Goal: Information Seeking & Learning: Compare options

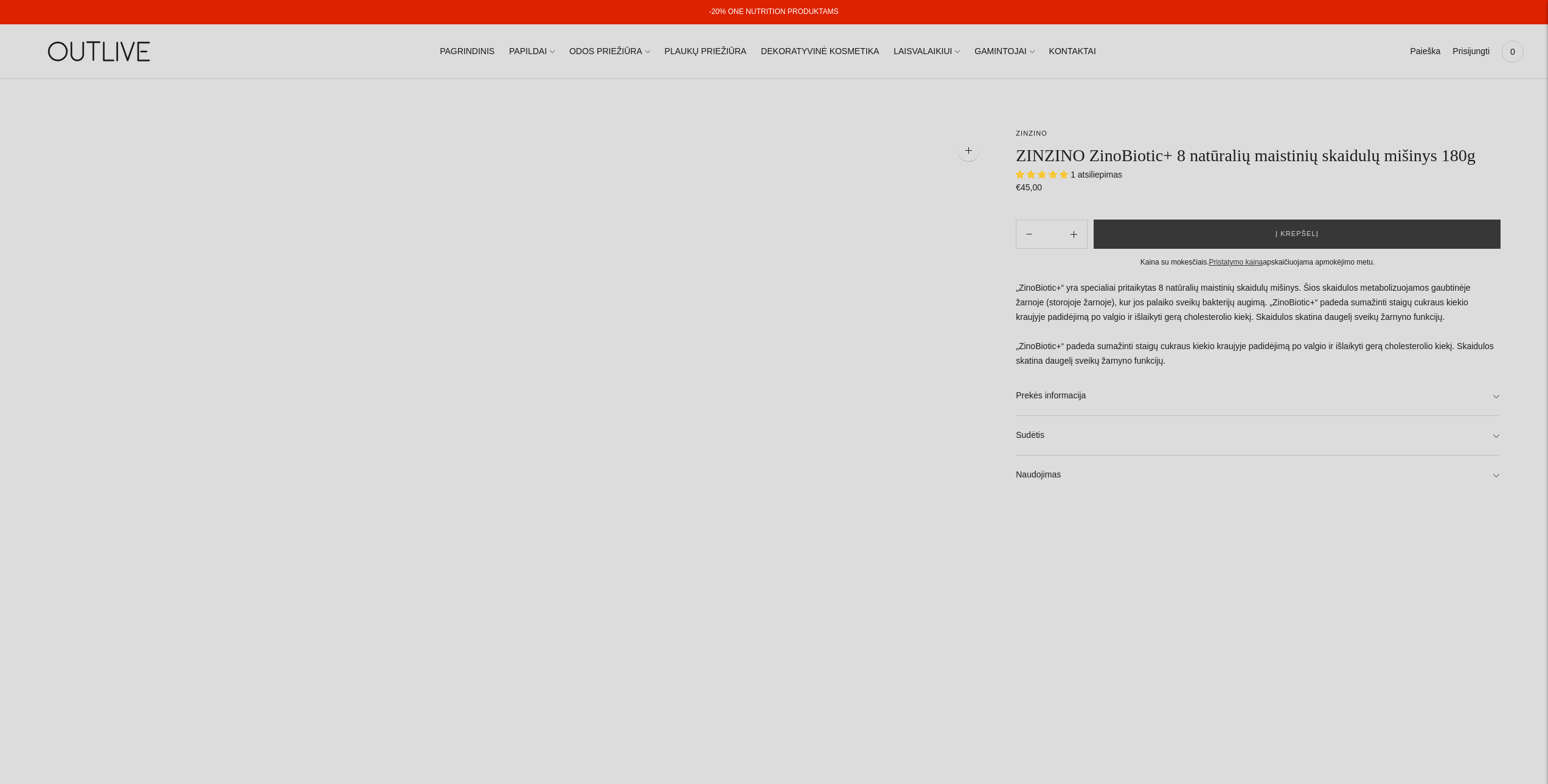
select select "**********"
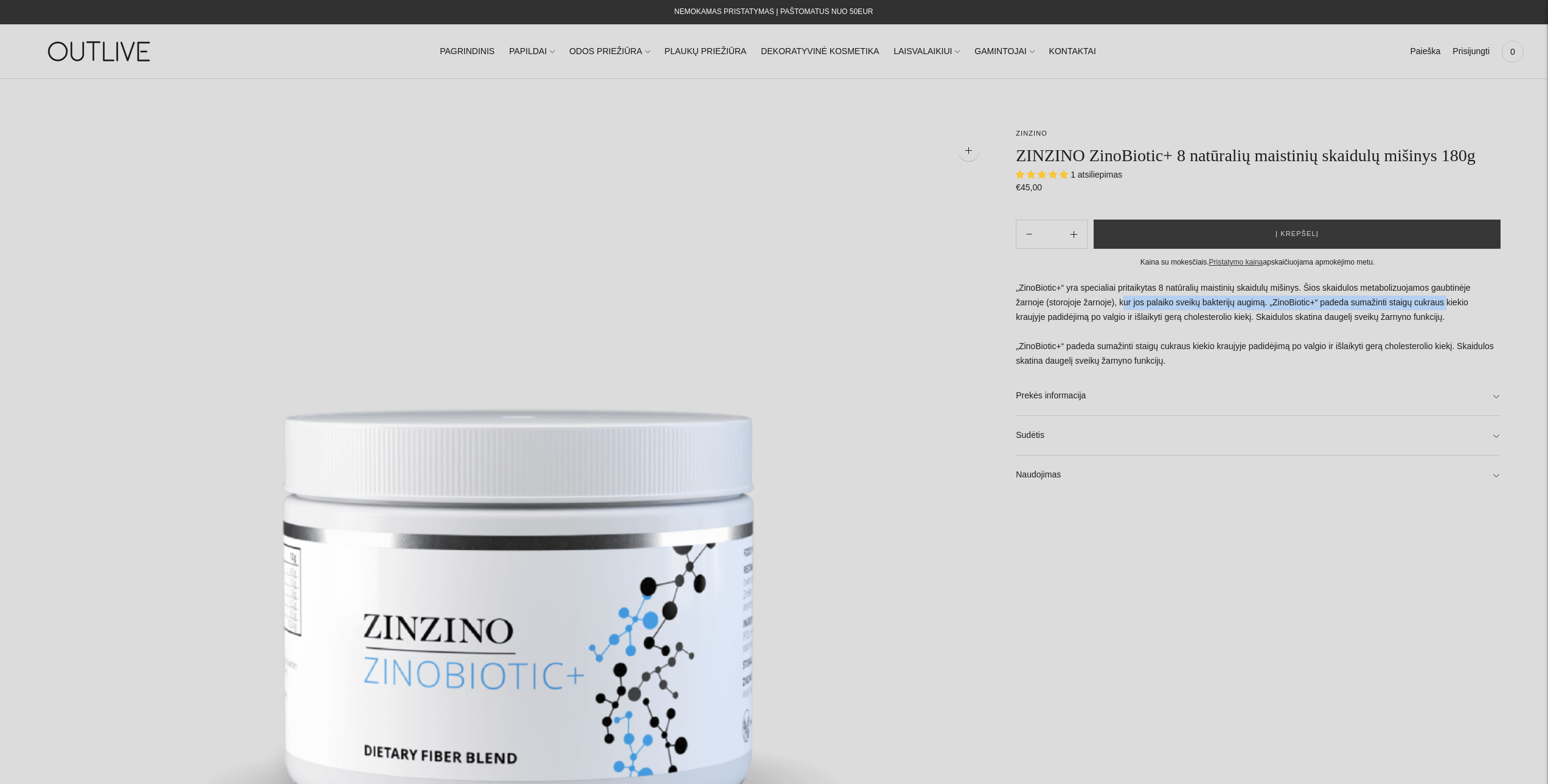
drag, startPoint x: 1093, startPoint y: 303, endPoint x: 1413, endPoint y: 305, distance: 320.0
click at [1413, 305] on p "„ZinoBiotic+“ yra specialiai pritaikytas 8 natūralių maistinių skaidulų mišinys…" at bounding box center [1257, 324] width 483 height 87
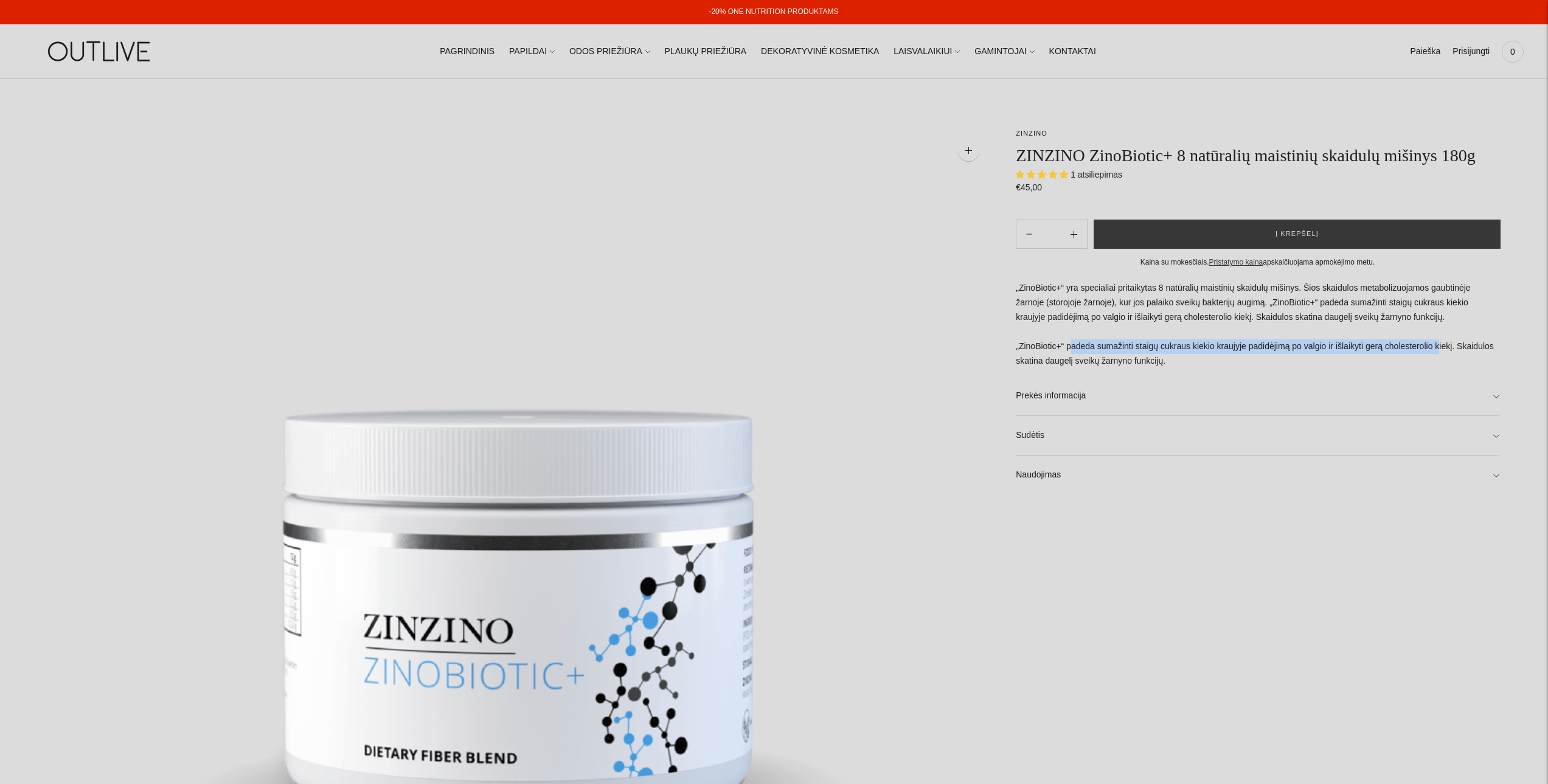
drag, startPoint x: 1073, startPoint y: 344, endPoint x: 1440, endPoint y: 348, distance: 367.0
click at [1440, 348] on p "„ZinoBiotic+“ yra specialiai pritaikytas 8 natūralių maistinių skaidulų mišinys…" at bounding box center [1257, 324] width 483 height 87
click at [1073, 429] on link "Sudėtis" at bounding box center [1257, 436] width 483 height 39
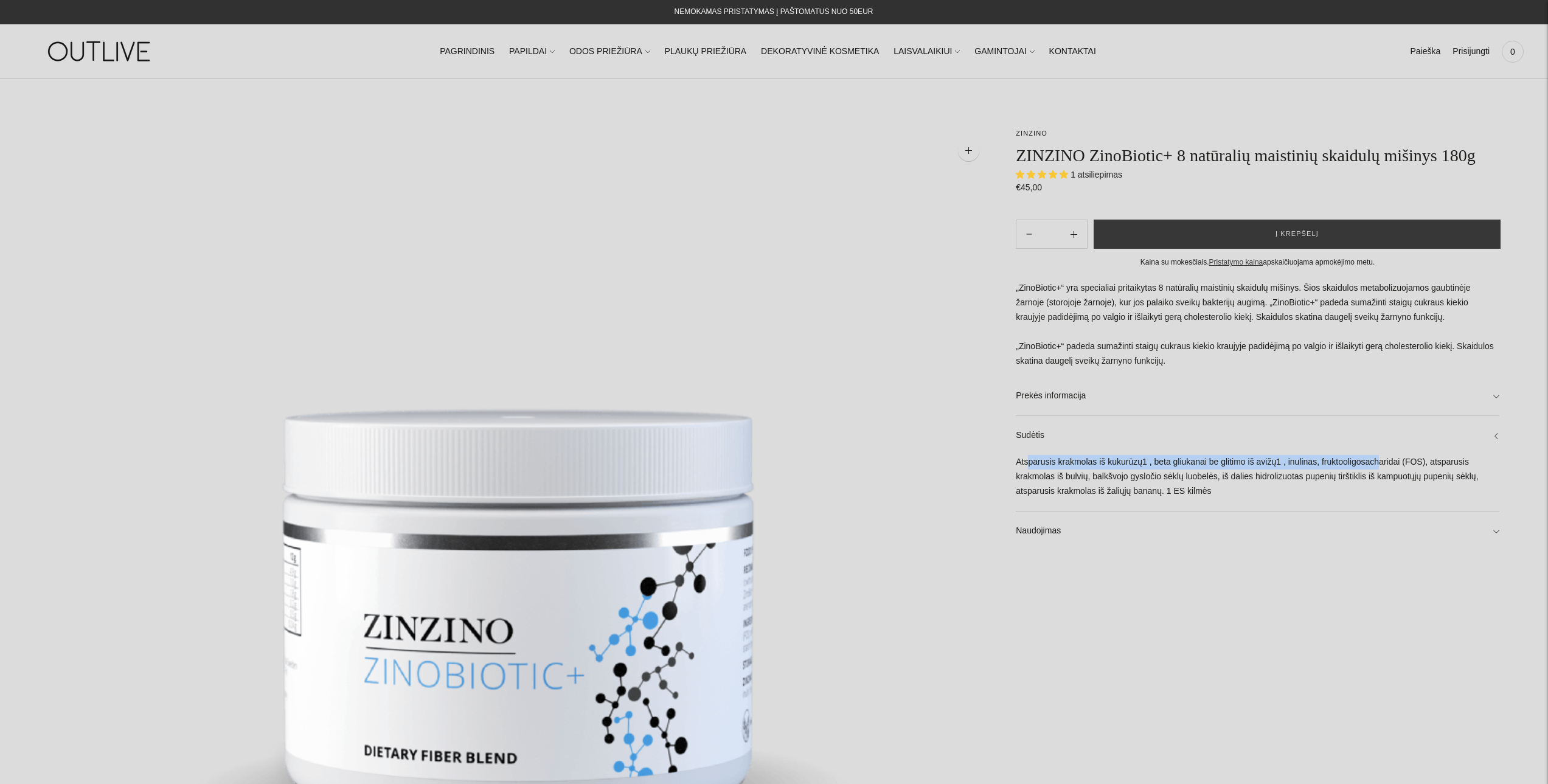
drag, startPoint x: 1030, startPoint y: 465, endPoint x: 1376, endPoint y: 463, distance: 346.0
click at [1376, 463] on div "Atsparusis krakmolas iš kukurūzų1 , beta gliukanai be glitimo iš avižų1 , inuli…" at bounding box center [1257, 482] width 483 height 56
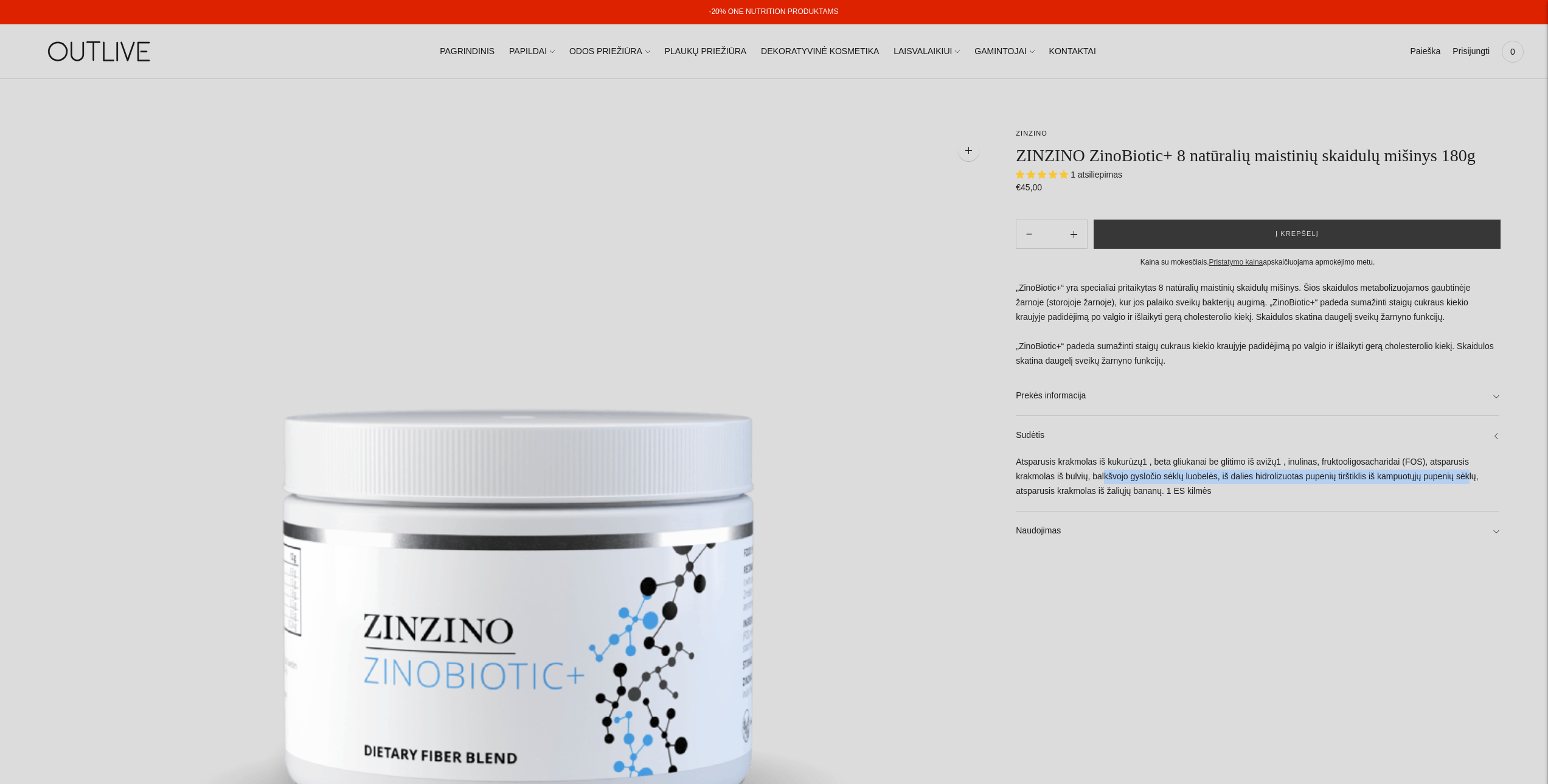
drag, startPoint x: 1103, startPoint y: 476, endPoint x: 1466, endPoint y: 469, distance: 363.1
click at [1466, 469] on div "Atsparusis krakmolas iš kukurūzų1 , beta gliukanai be glitimo iš avižų1 , inuli…" at bounding box center [1257, 482] width 483 height 56
click at [1068, 493] on div "Atsparusis krakmolas iš kukurūzų1 , beta gliukanai be glitimo iš avižų1 , inuli…" at bounding box center [1257, 482] width 483 height 56
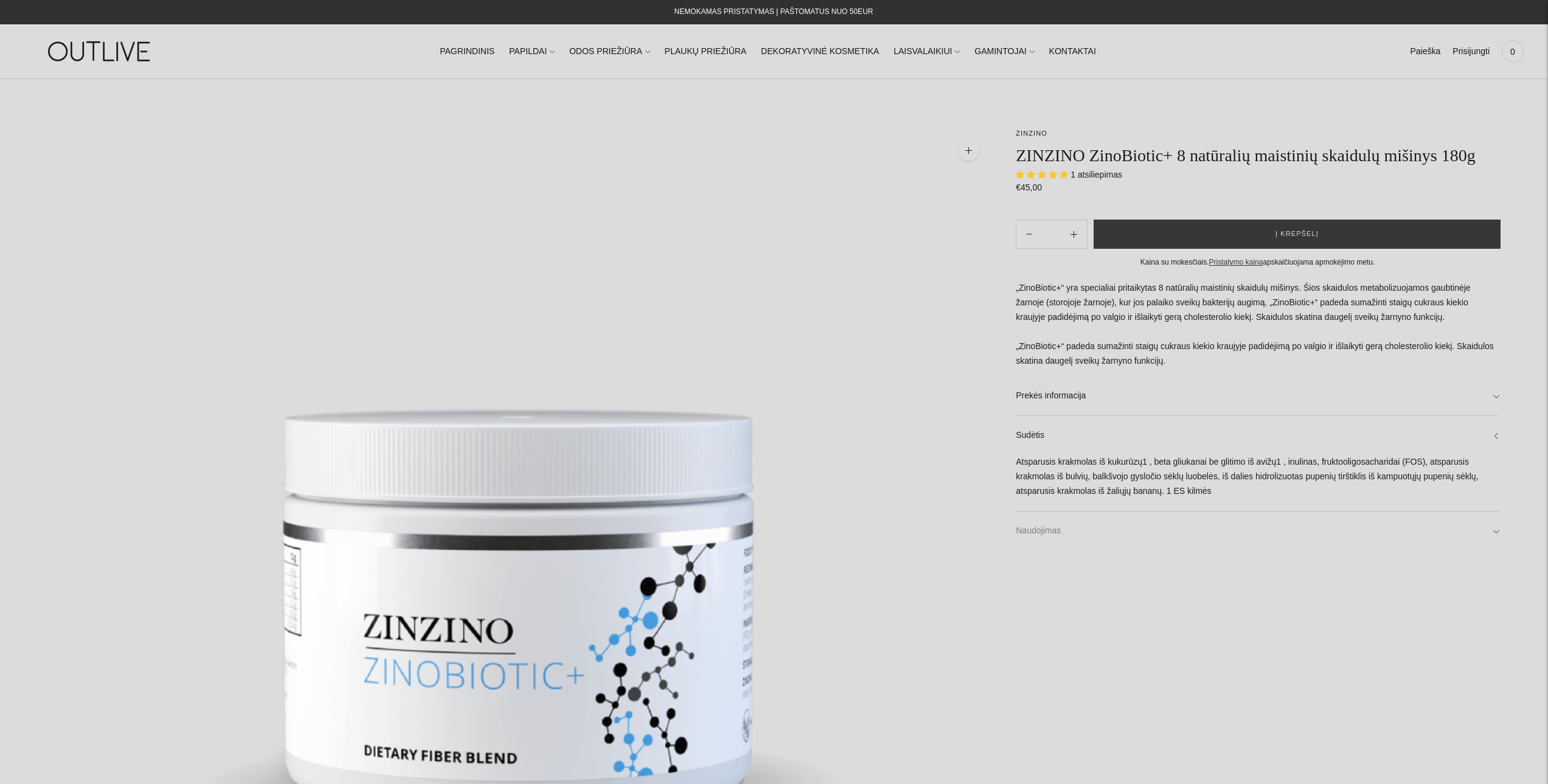
click at [1053, 534] on link "Naudojimas" at bounding box center [1257, 531] width 483 height 39
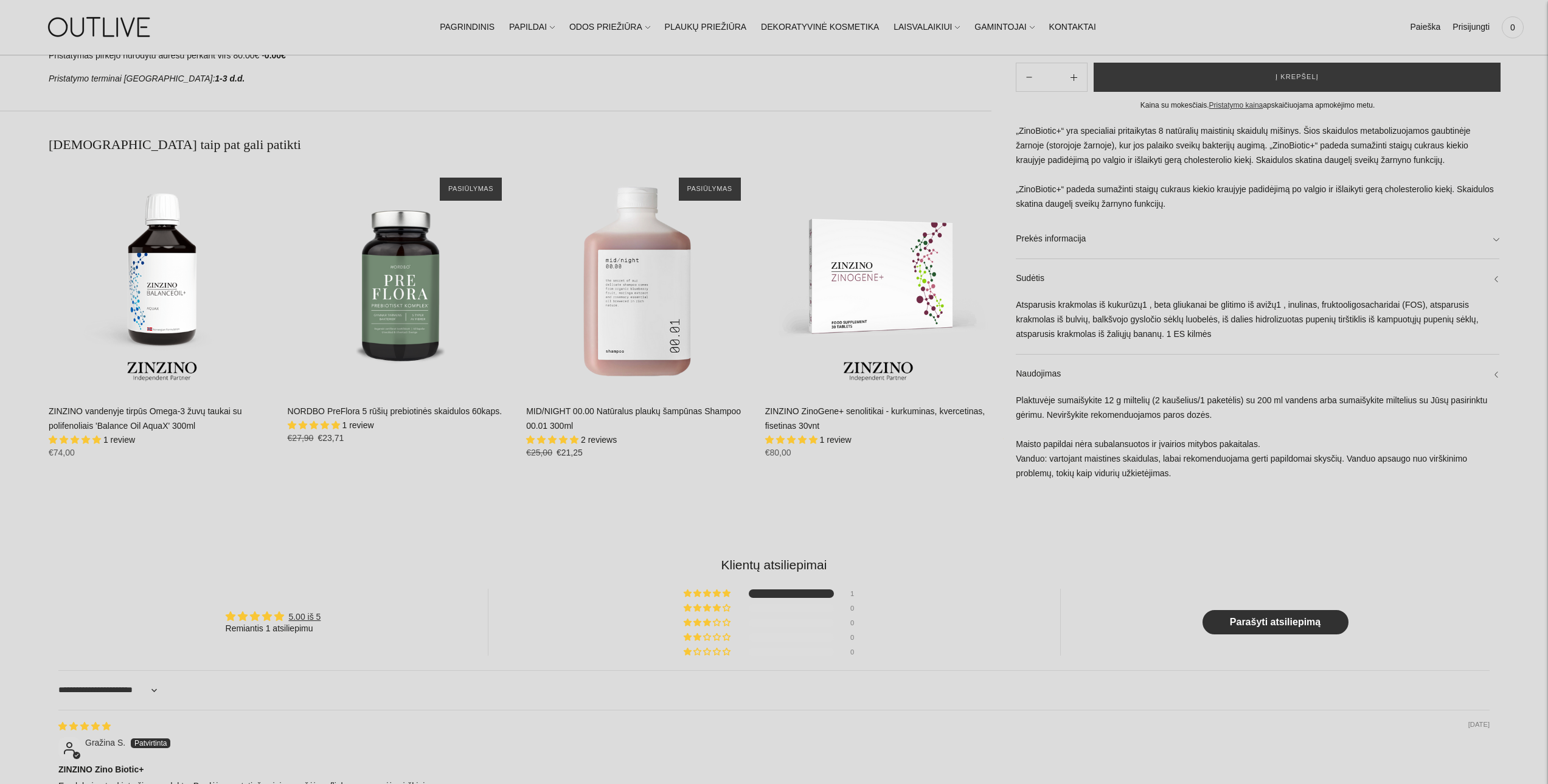
scroll to position [1094, 0]
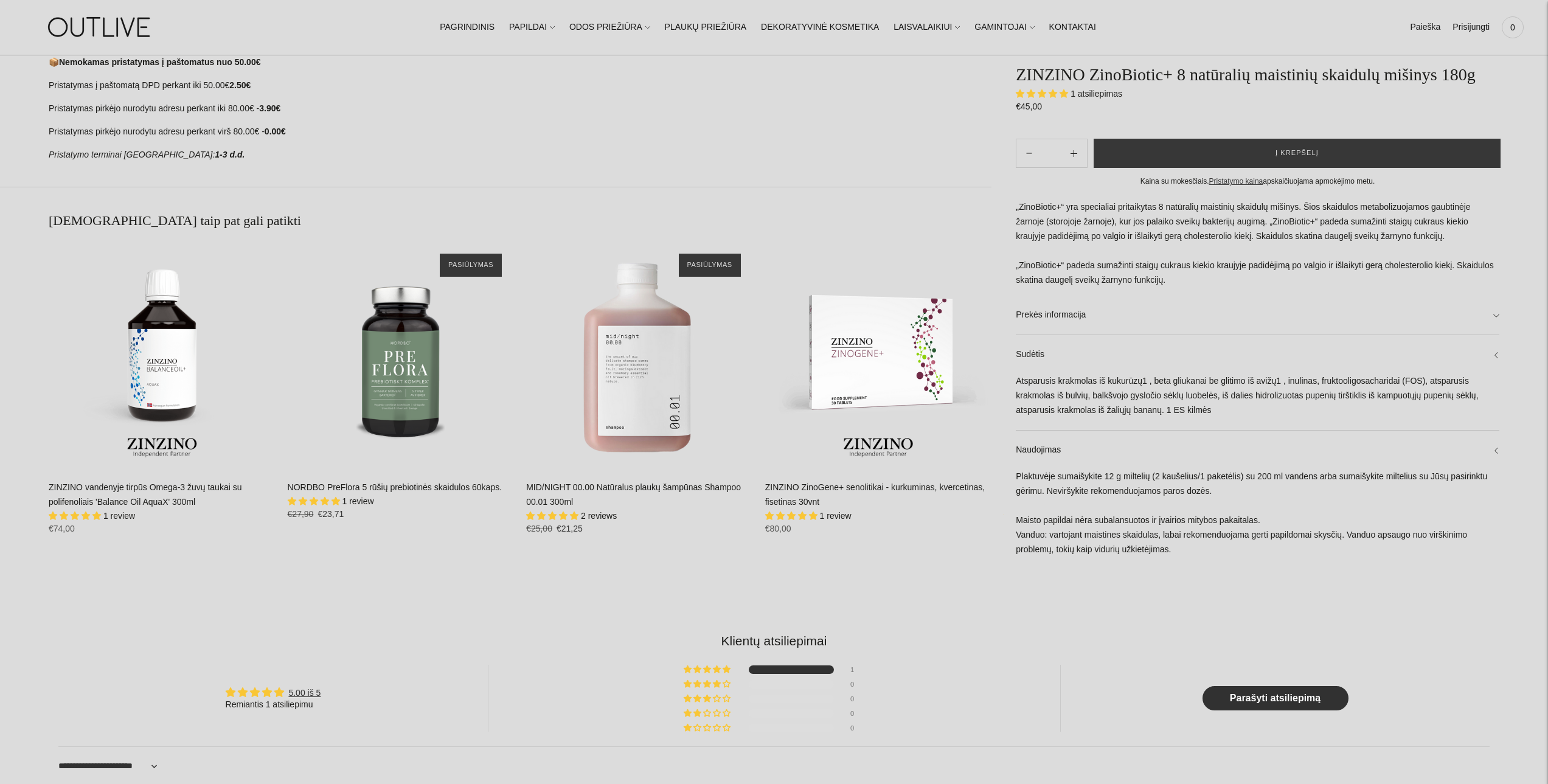
click at [396, 494] on div "NORDBO PreFlora 5 rūšių prebiotinės skaidulos 60kaps. 1 review Regular price €2…" at bounding box center [401, 505] width 227 height 50
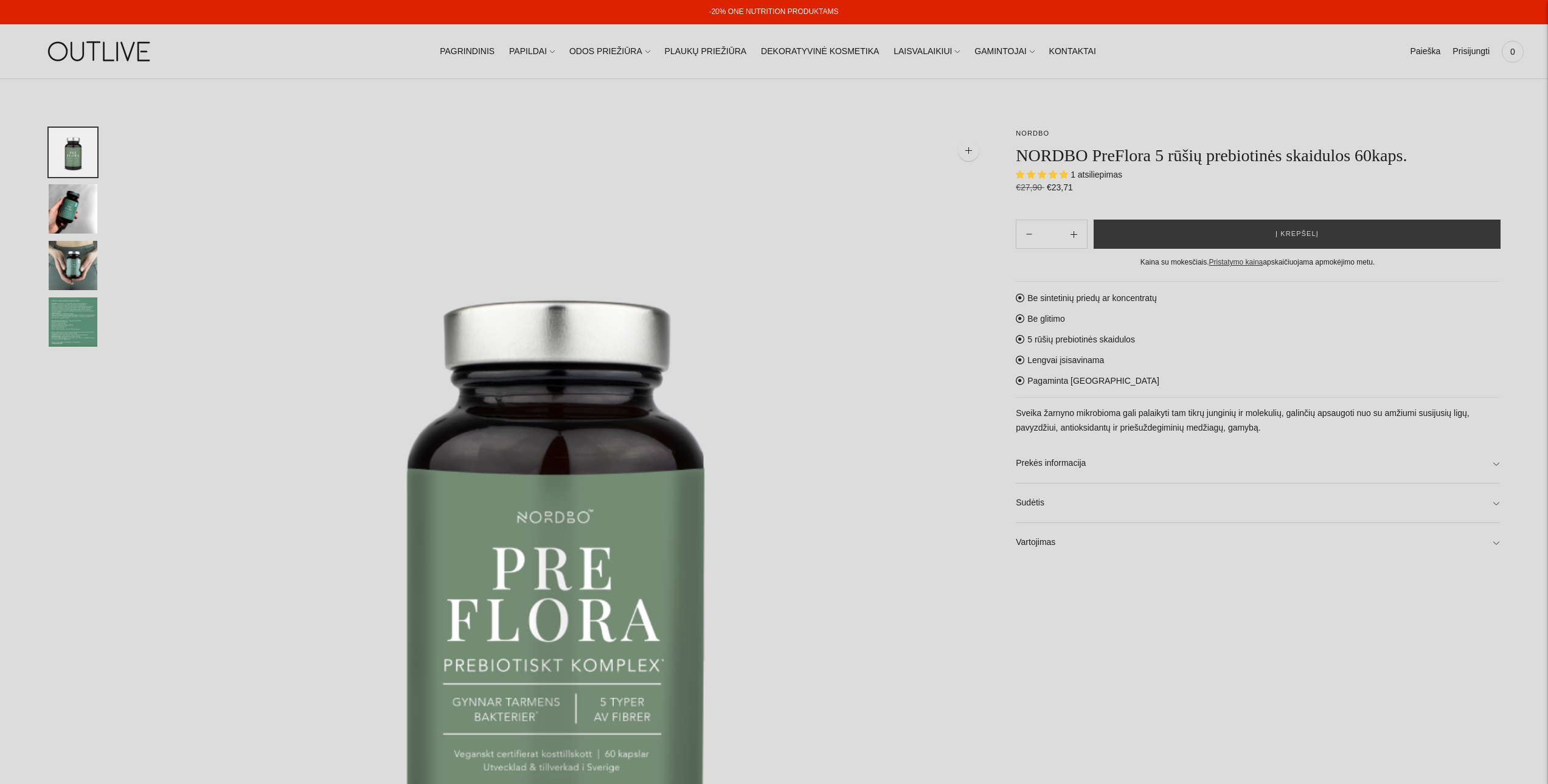
select select "**********"
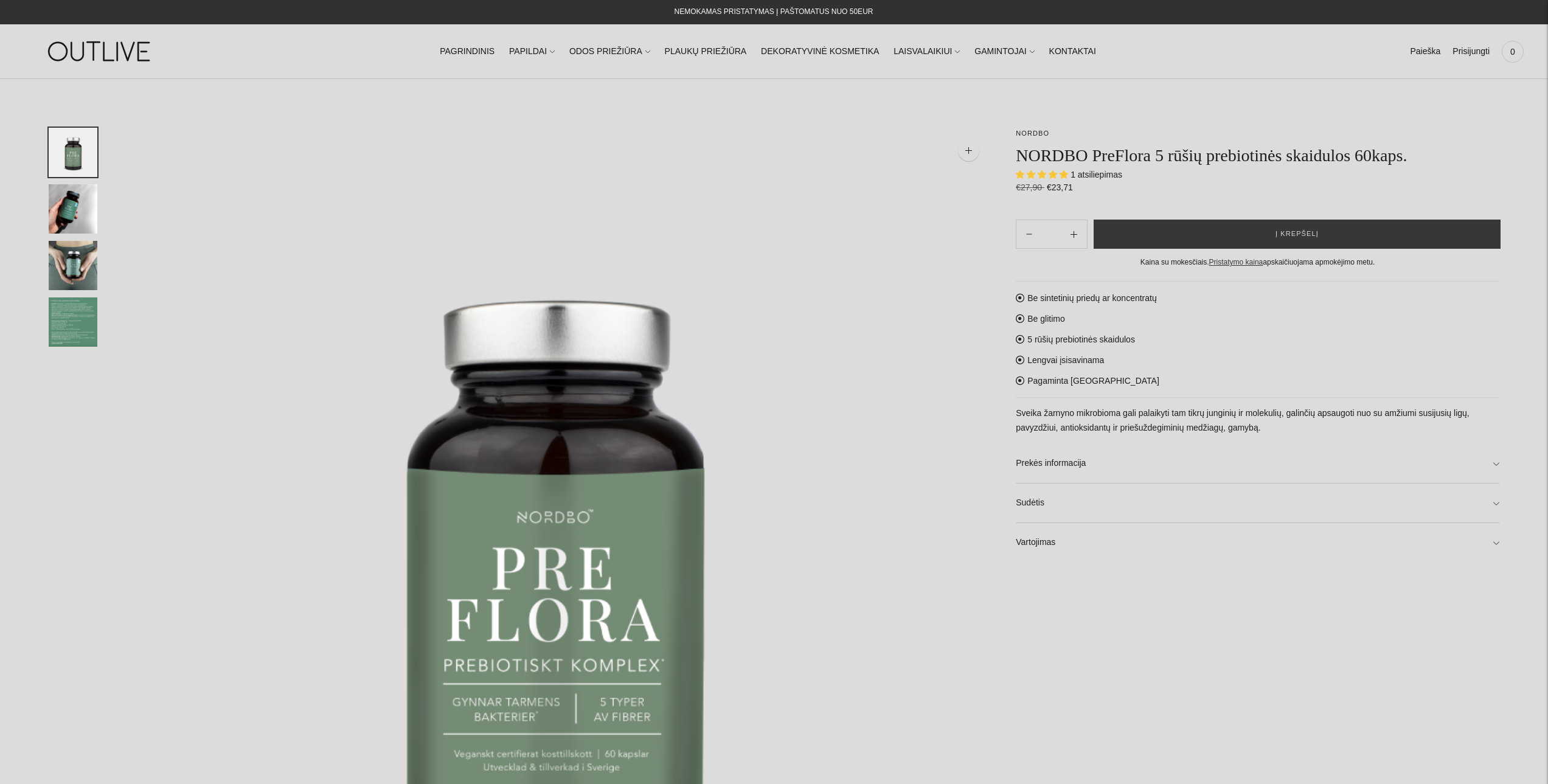
click at [85, 202] on img "Translation missing: en.general.accessibility.image_thumbail" at bounding box center [73, 209] width 49 height 49
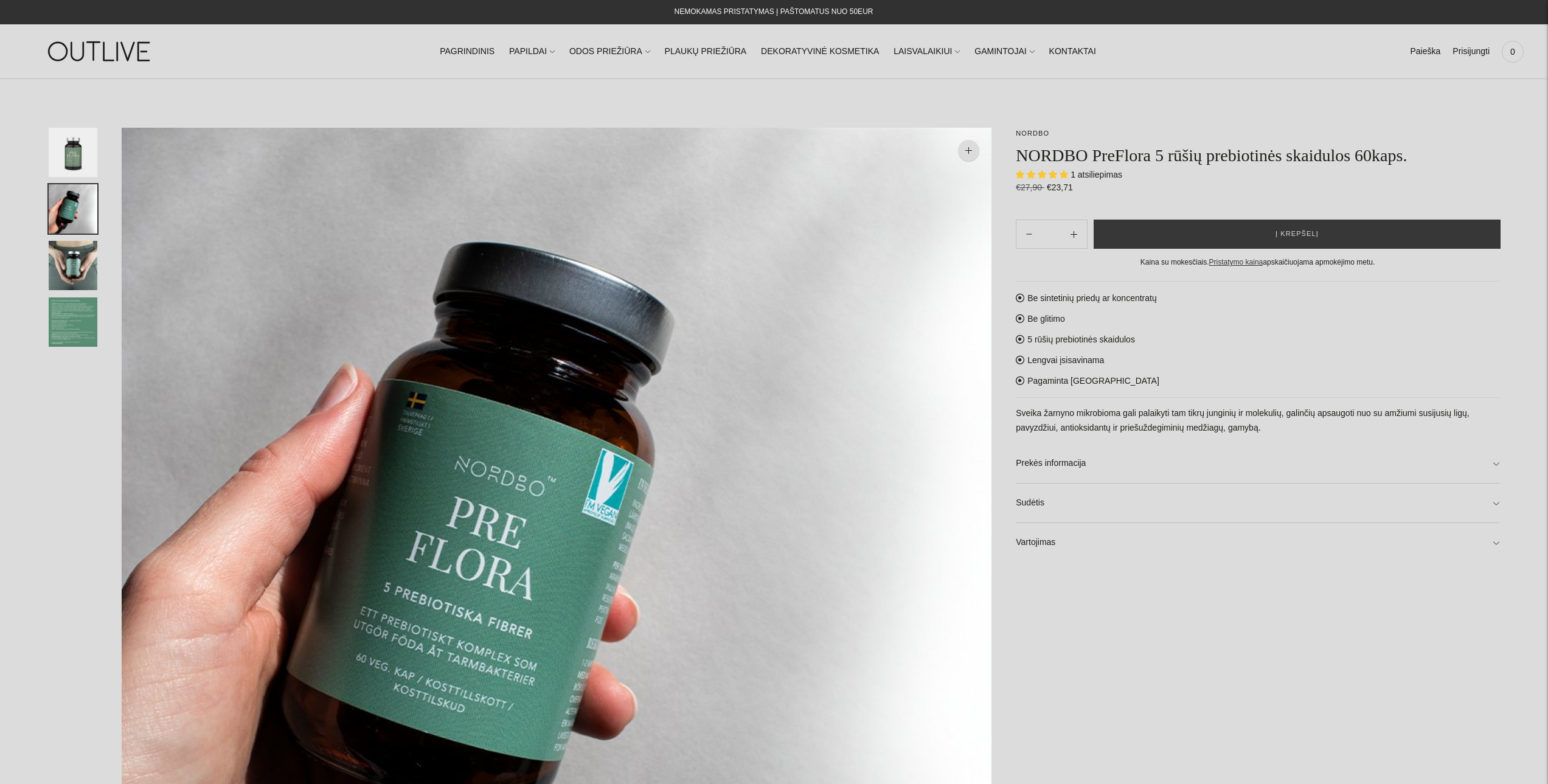
click at [75, 259] on img "Translation missing: en.general.accessibility.image_thumbail" at bounding box center [73, 265] width 49 height 49
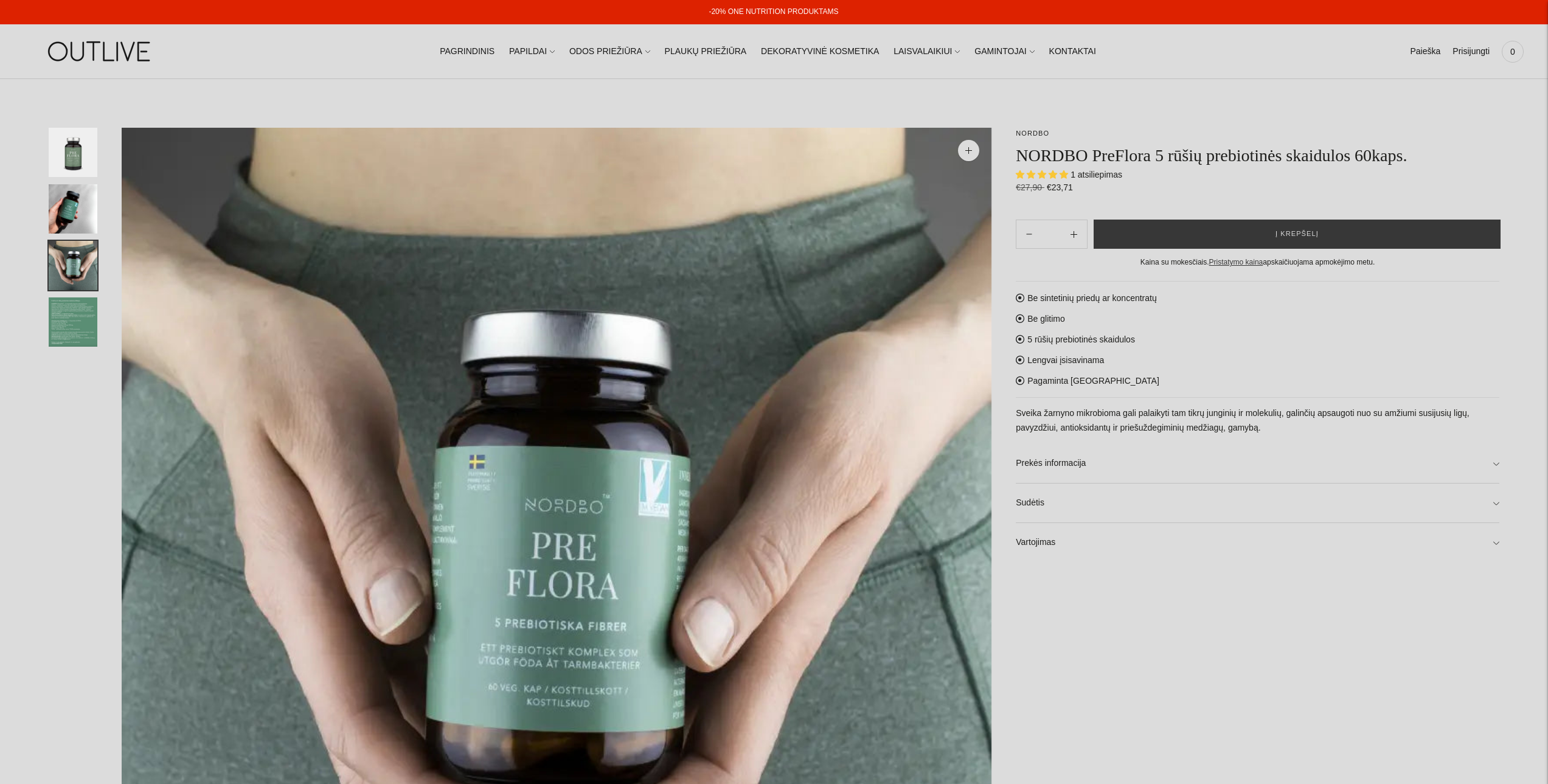
click at [73, 308] on img "Translation missing: en.general.accessibility.image_thumbail" at bounding box center [73, 321] width 49 height 49
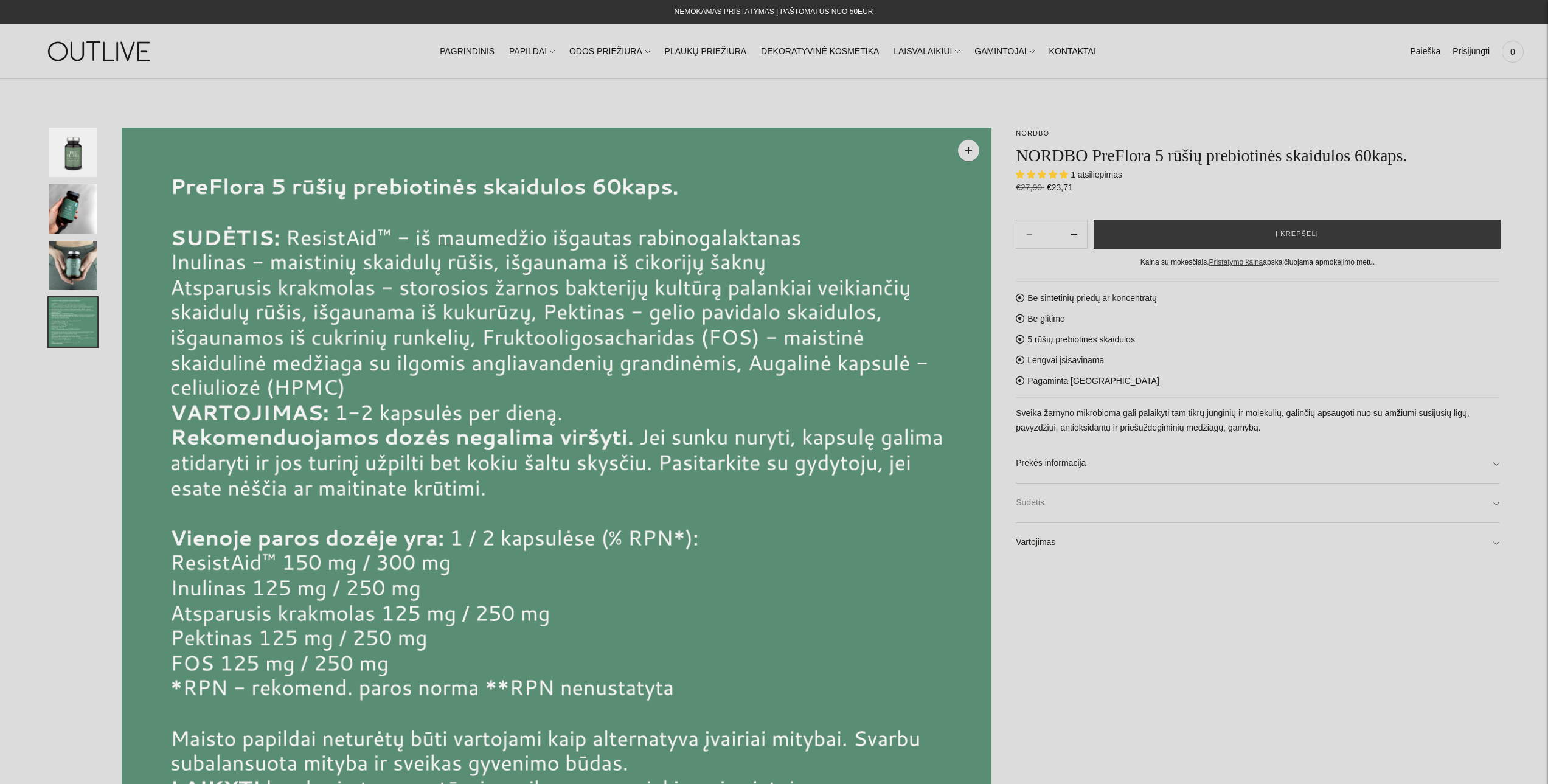
click at [1036, 494] on link "Sudėtis" at bounding box center [1257, 503] width 483 height 39
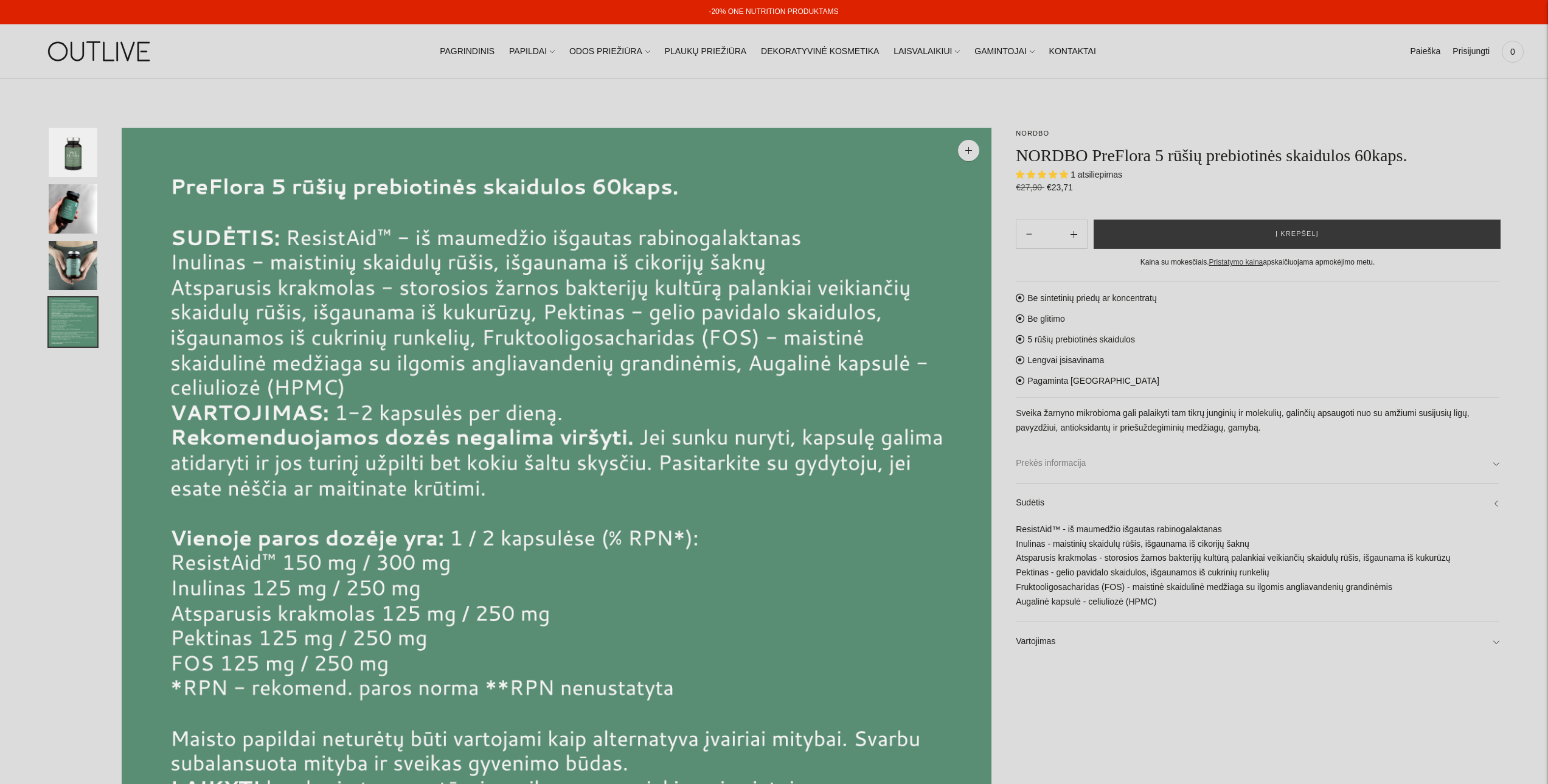
click at [1084, 467] on link "Prekės informacija" at bounding box center [1257, 463] width 483 height 39
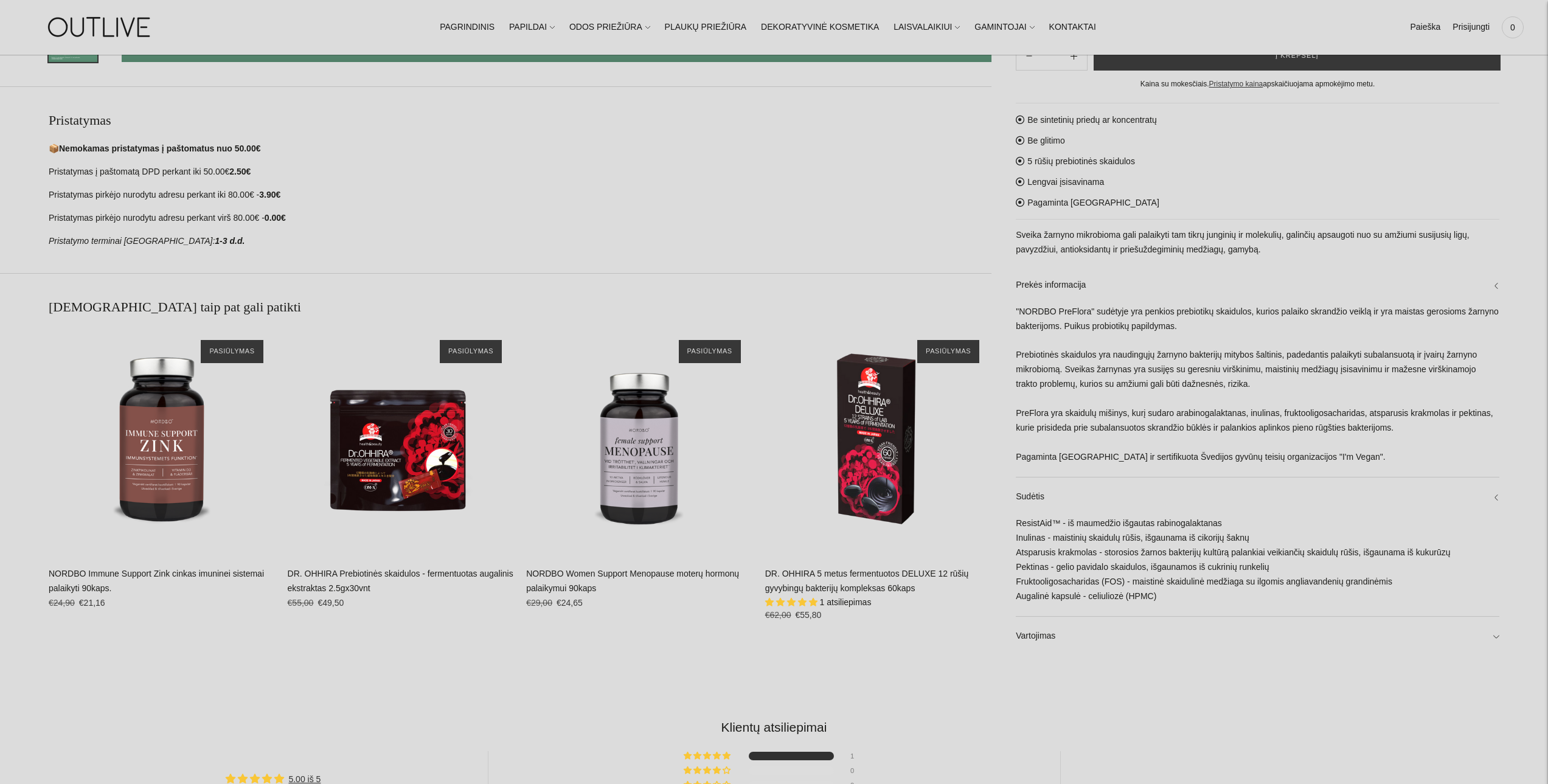
scroll to position [1034, 0]
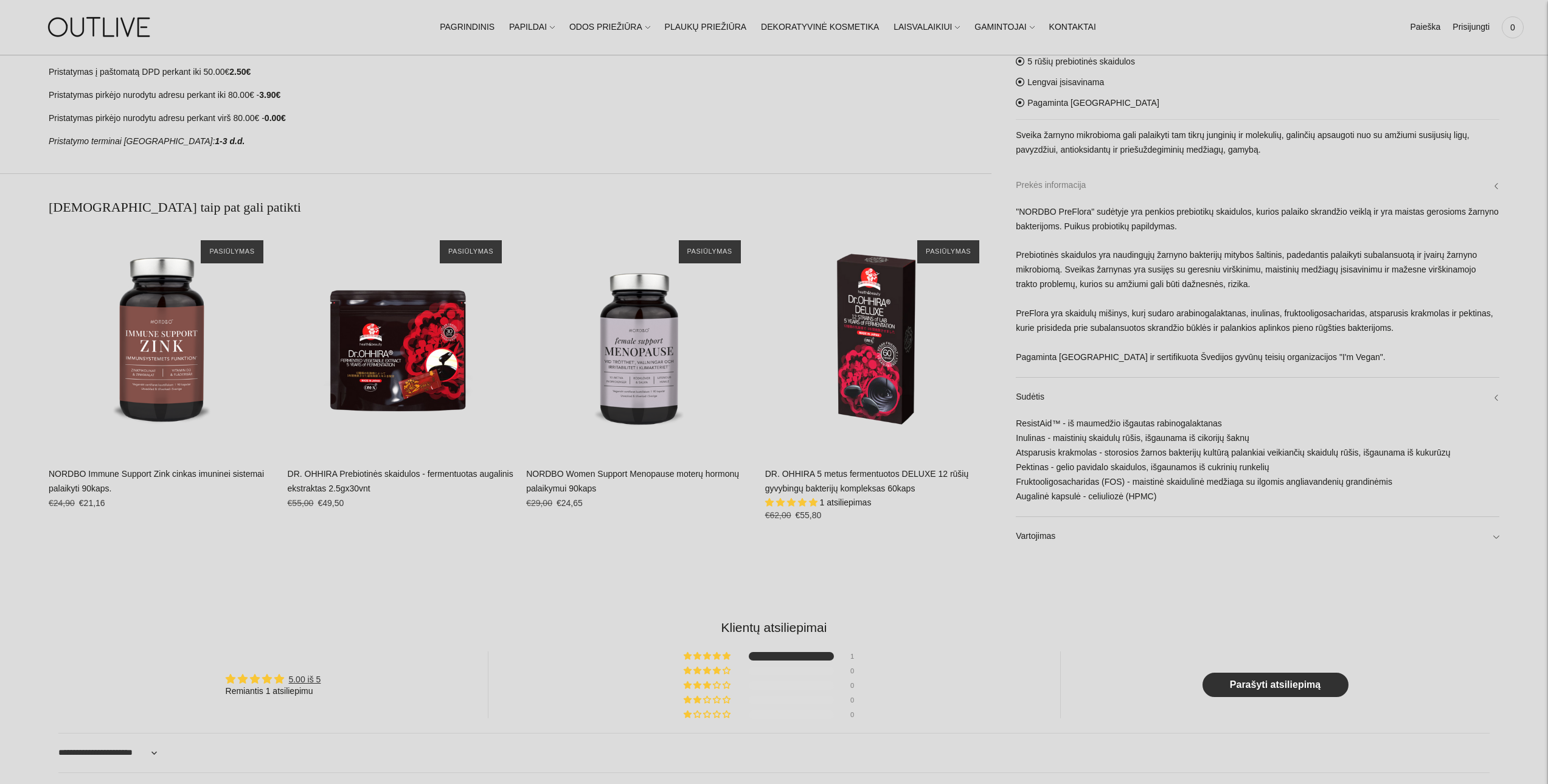
click at [1204, 188] on link "Prekės informacija" at bounding box center [1257, 185] width 483 height 39
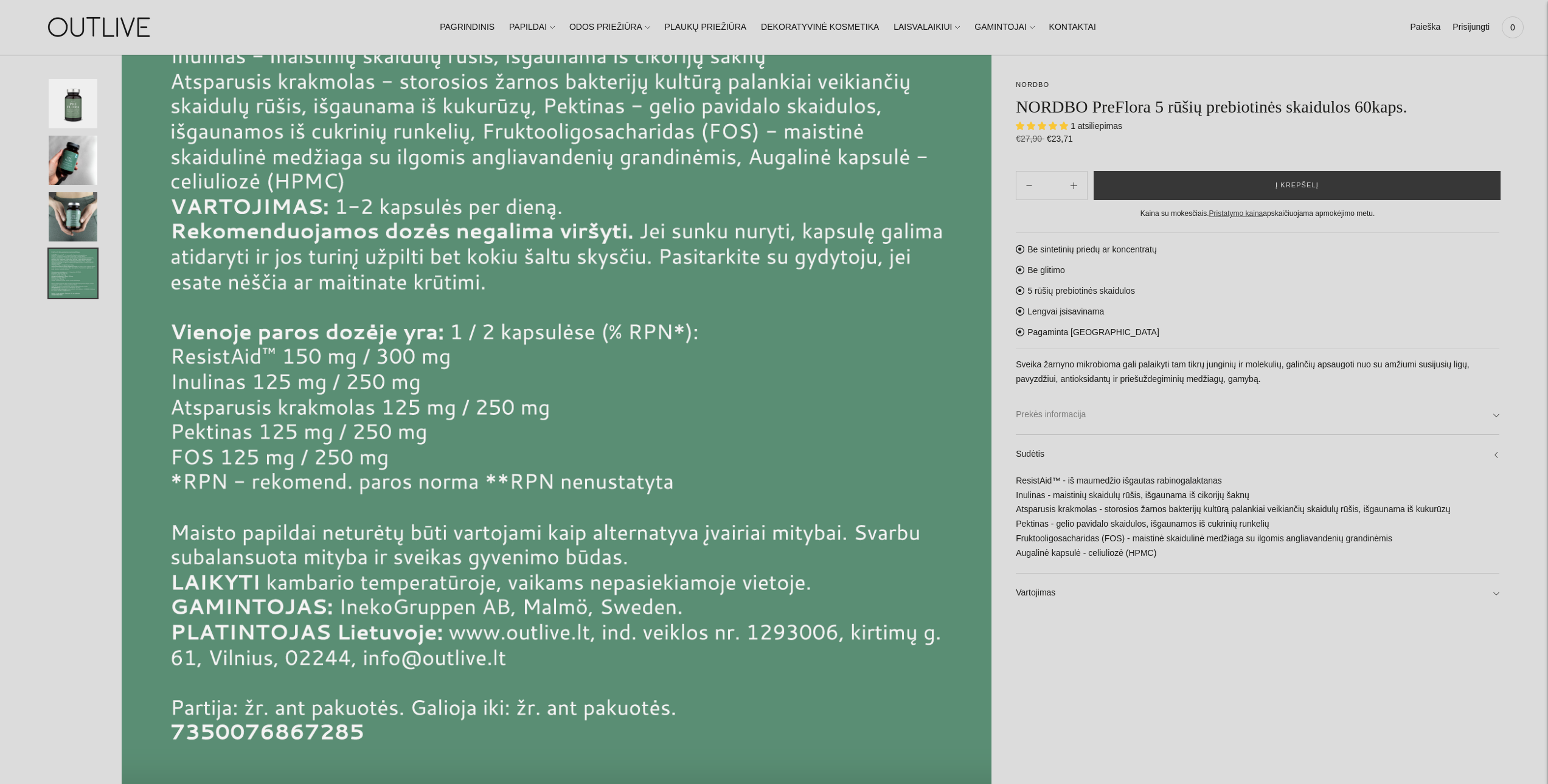
scroll to position [0, 0]
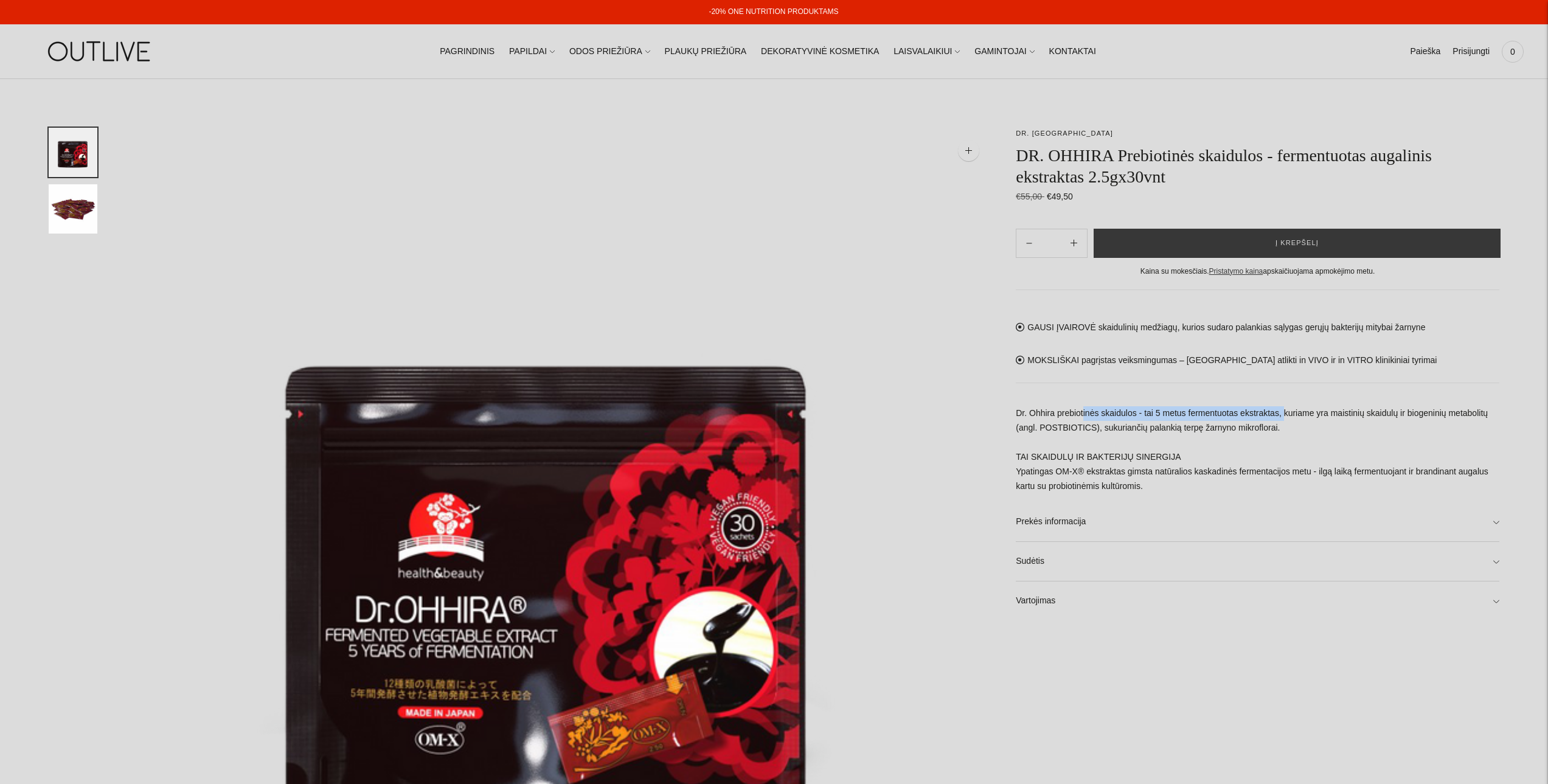
drag, startPoint x: 1084, startPoint y: 415, endPoint x: 1290, endPoint y: 418, distance: 206.0
click at [1289, 418] on p "Dr. Ohhira prebiotinės skaidulos - tai 5 metus fermentuotas ekstraktas, kuriame…" at bounding box center [1257, 450] width 483 height 87
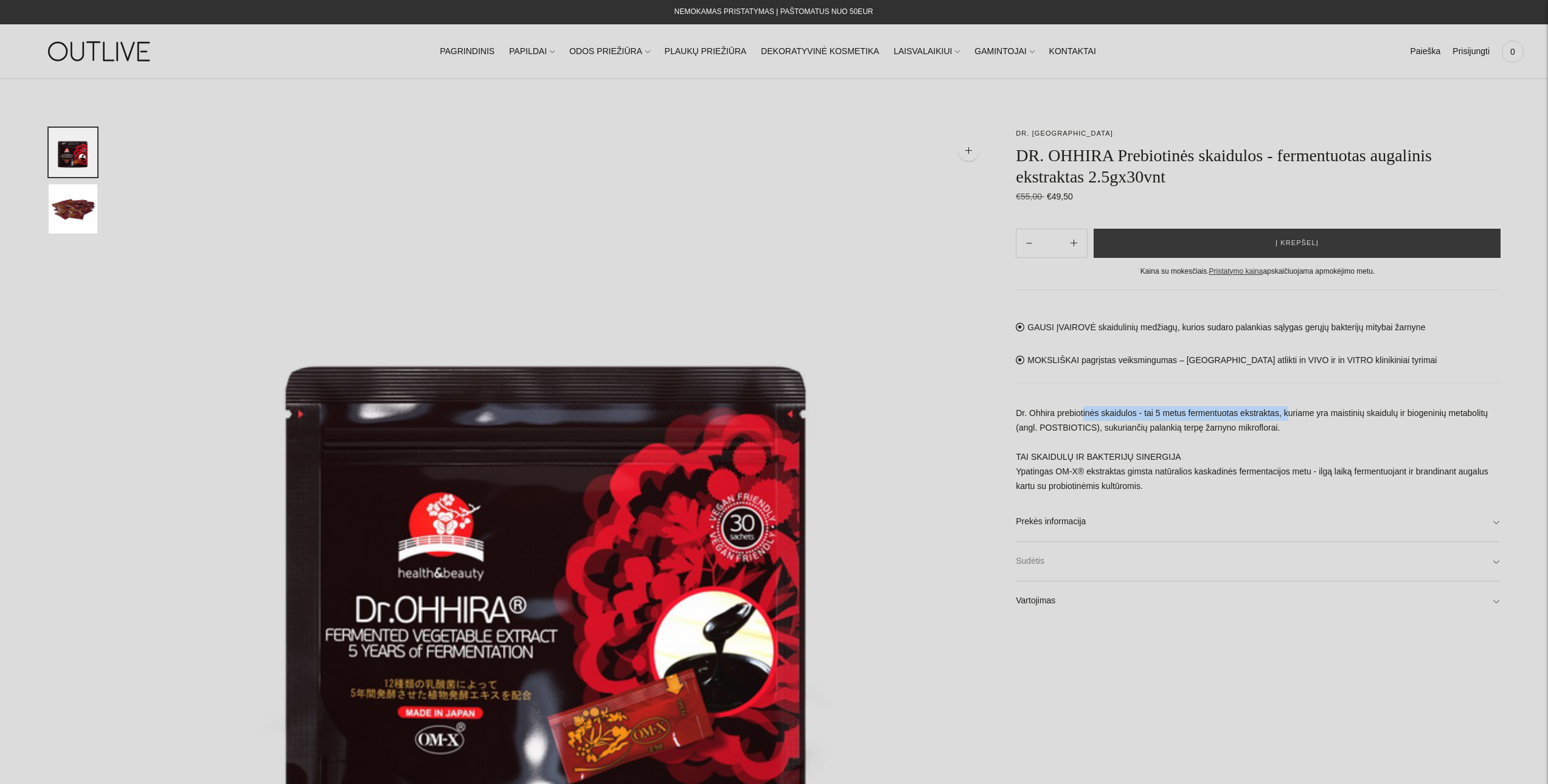
click at [1051, 559] on link "Sudėtis" at bounding box center [1257, 561] width 483 height 39
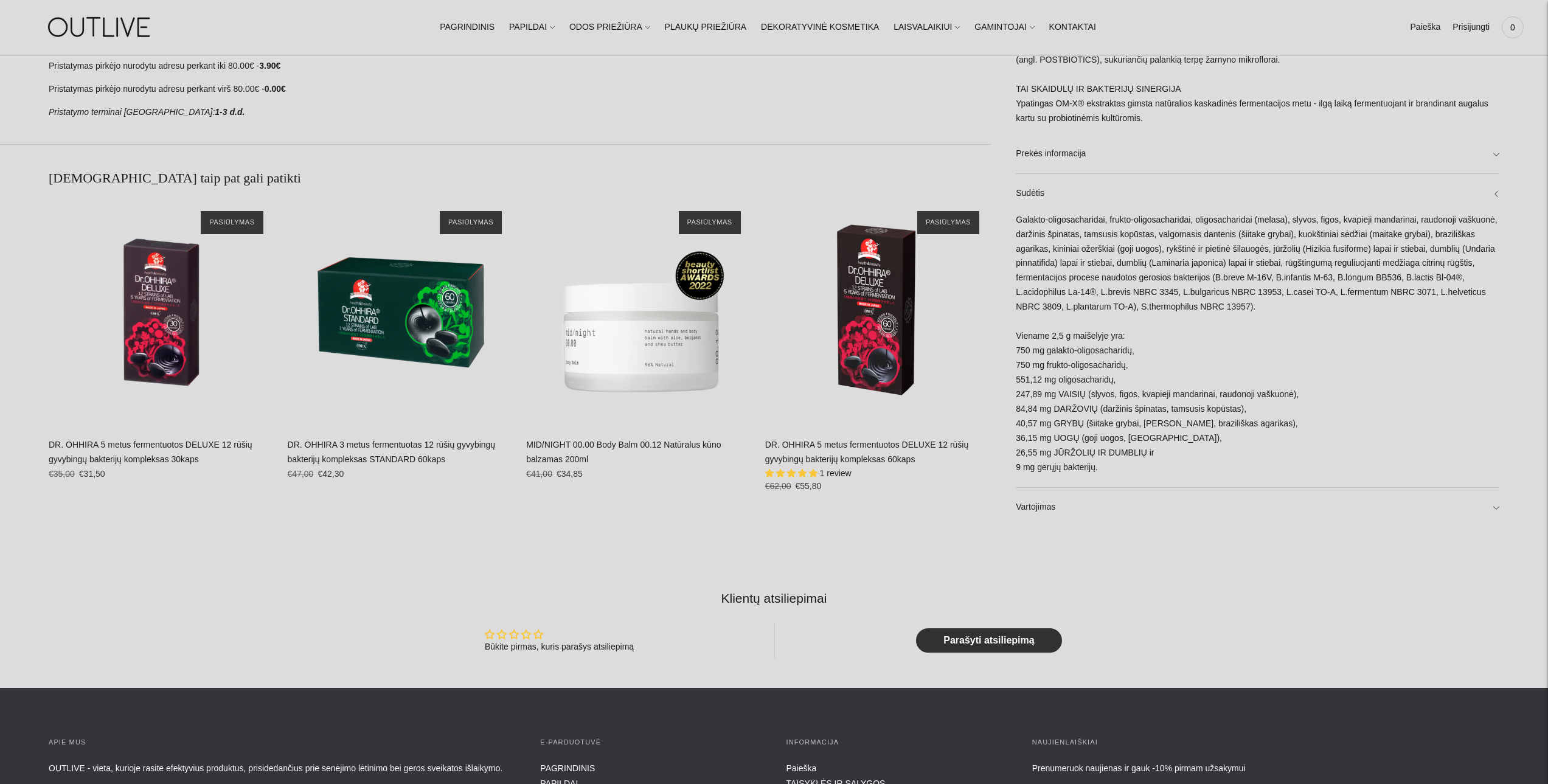
scroll to position [1086, 0]
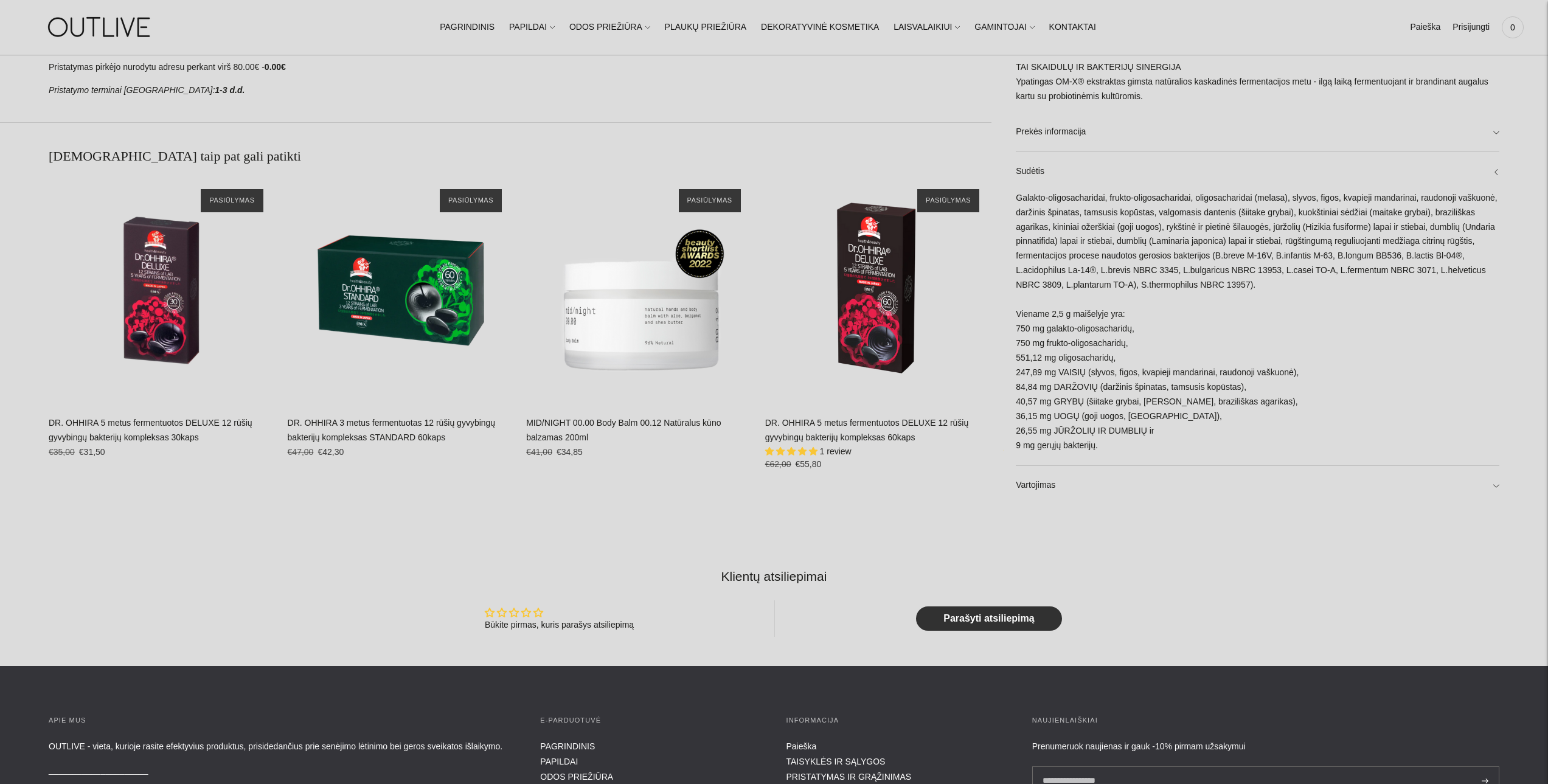
click at [1063, 337] on div "Galakto-oligosacharidai, frukto-oligosacharidai, oligosacharidai (melasa), slyv…" at bounding box center [1257, 328] width 483 height 274
drag, startPoint x: 1049, startPoint y: 328, endPoint x: 1117, endPoint y: 328, distance: 68.0
click at [1120, 328] on div "Galakto-oligosacharidai, frukto-oligosacharidai, oligosacharidai (melasa), slyv…" at bounding box center [1257, 328] width 483 height 274
drag, startPoint x: 1058, startPoint y: 371, endPoint x: 1220, endPoint y: 372, distance: 162.0
click at [1230, 372] on div "Galakto-oligosacharidai, frukto-oligosacharidai, oligosacharidai (melasa), slyv…" at bounding box center [1257, 328] width 483 height 274
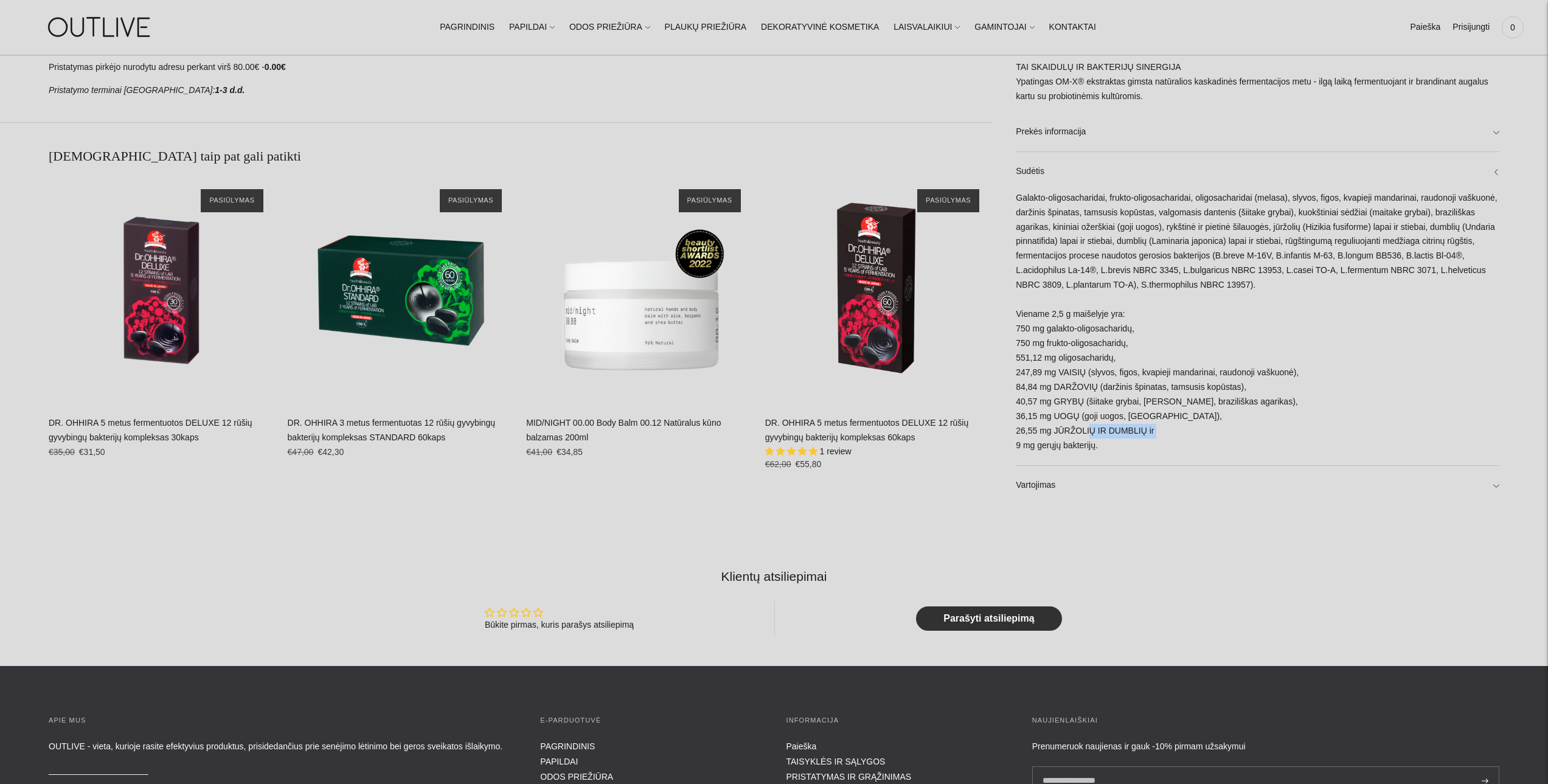
drag, startPoint x: 1018, startPoint y: 442, endPoint x: 1075, endPoint y: 404, distance: 68.5
click at [1087, 436] on div "Galakto-oligosacharidai, frukto-oligosacharidai, oligosacharidai (melasa), slyv…" at bounding box center [1257, 328] width 483 height 274
